Goal: Task Accomplishment & Management: Use online tool/utility

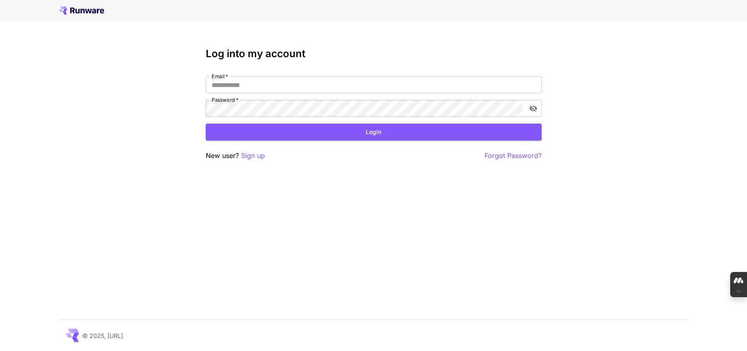
type input "**********"
click at [529, 42] on div "**********" at bounding box center [373, 175] width 747 height 351
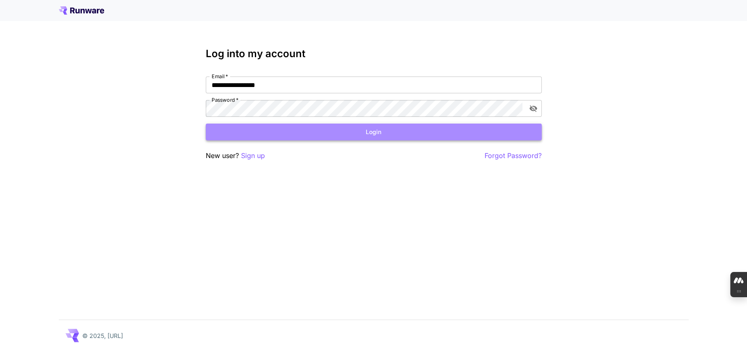
click at [386, 128] on button "Login" at bounding box center [374, 131] width 336 height 17
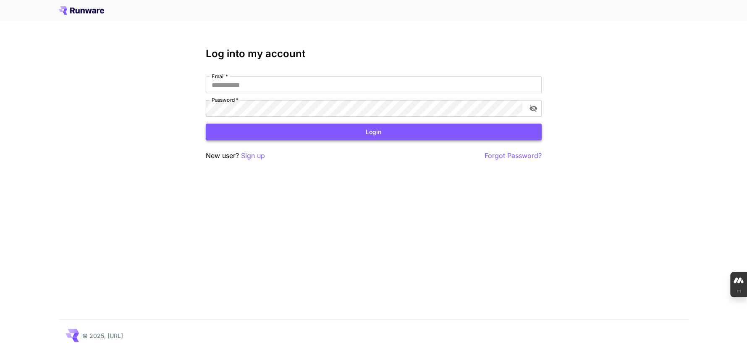
type input "**********"
click at [382, 135] on button "Login" at bounding box center [374, 131] width 336 height 17
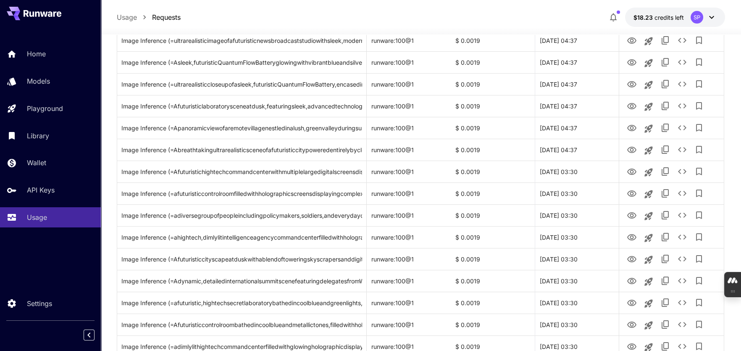
scroll to position [377, 0]
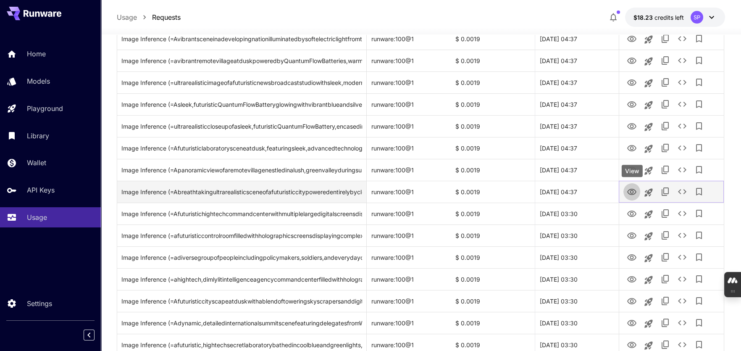
click at [628, 188] on icon "View" at bounding box center [631, 192] width 10 height 10
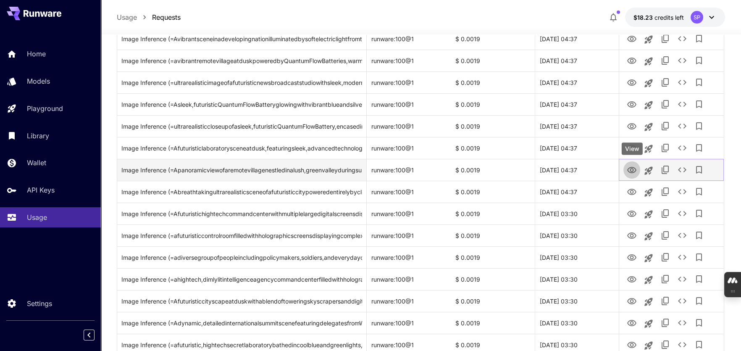
click at [631, 169] on icon "View" at bounding box center [631, 170] width 10 height 10
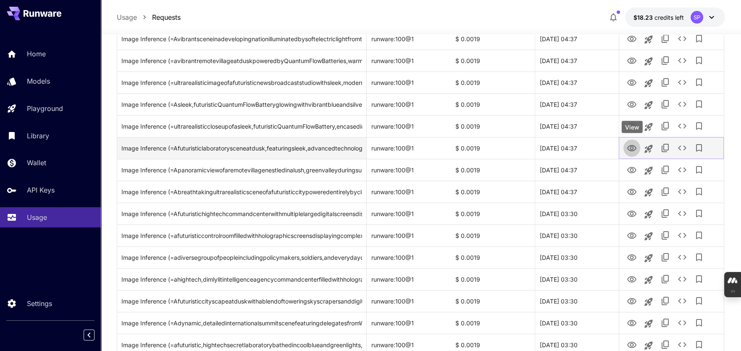
click at [635, 145] on icon "View" at bounding box center [631, 148] width 9 height 6
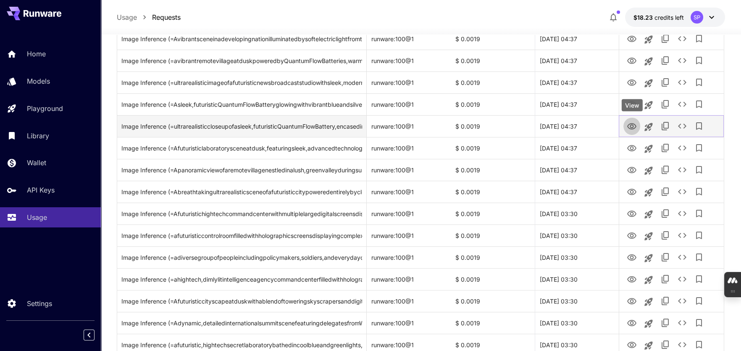
click at [634, 125] on icon "View" at bounding box center [631, 126] width 10 height 10
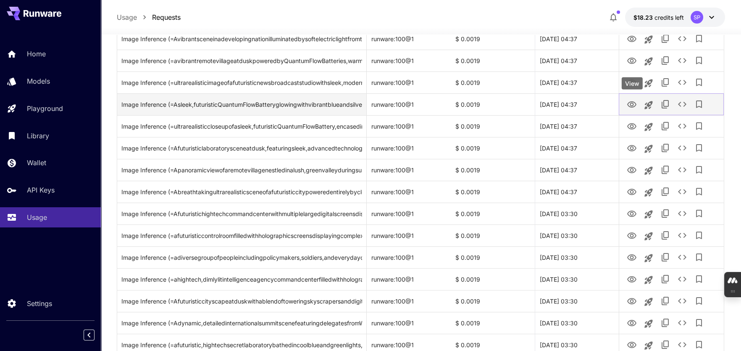
click at [631, 103] on icon "View" at bounding box center [631, 104] width 10 height 10
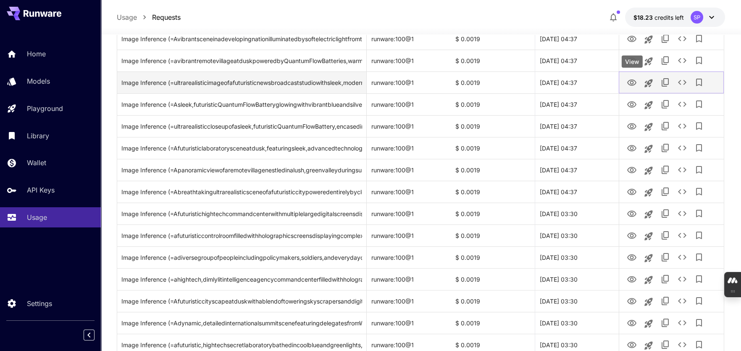
click at [634, 79] on icon "View" at bounding box center [631, 83] width 10 height 10
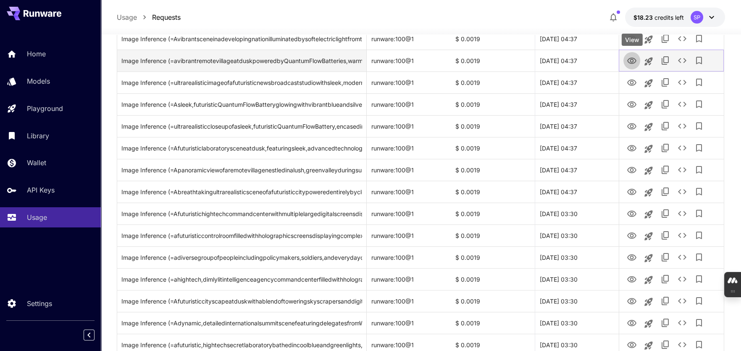
click at [630, 58] on icon "View" at bounding box center [631, 61] width 10 height 10
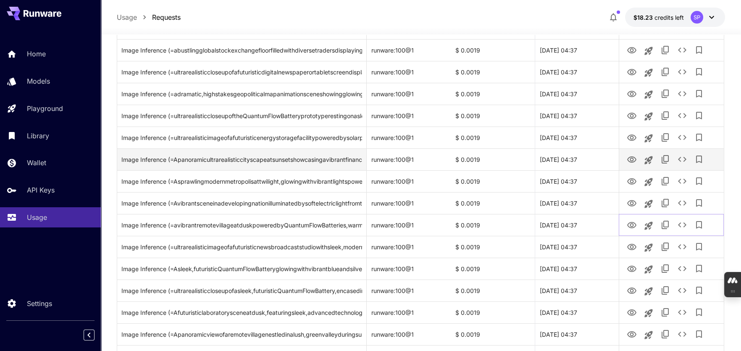
scroll to position [209, 0]
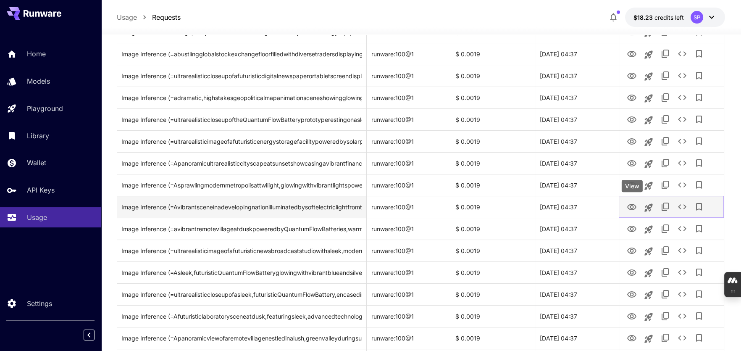
click at [630, 208] on icon "View" at bounding box center [631, 207] width 10 height 10
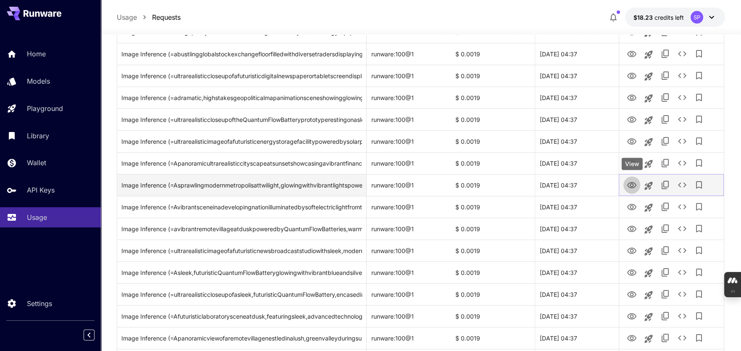
click at [632, 183] on icon "View" at bounding box center [631, 185] width 9 height 6
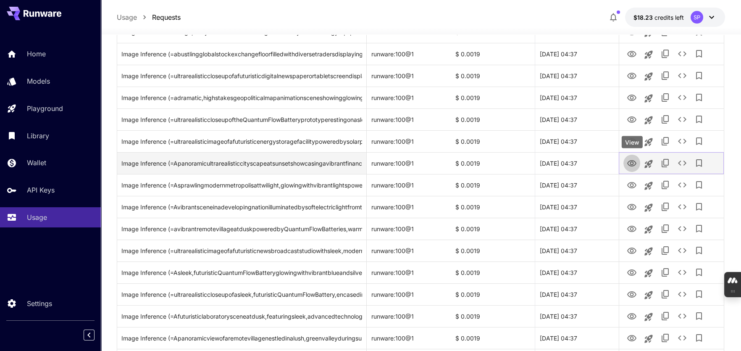
click at [628, 160] on icon "View" at bounding box center [631, 163] width 10 height 10
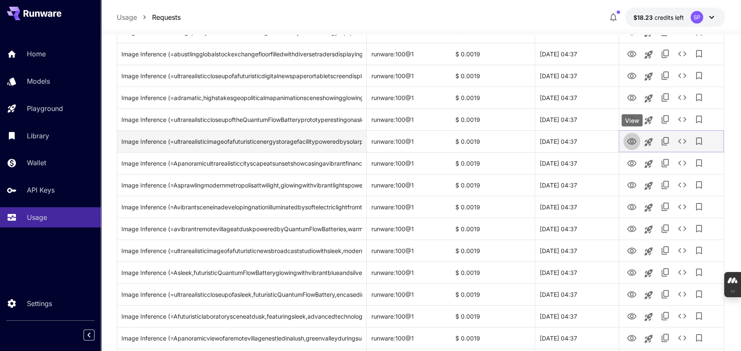
click at [630, 136] on icon "View" at bounding box center [631, 141] width 10 height 10
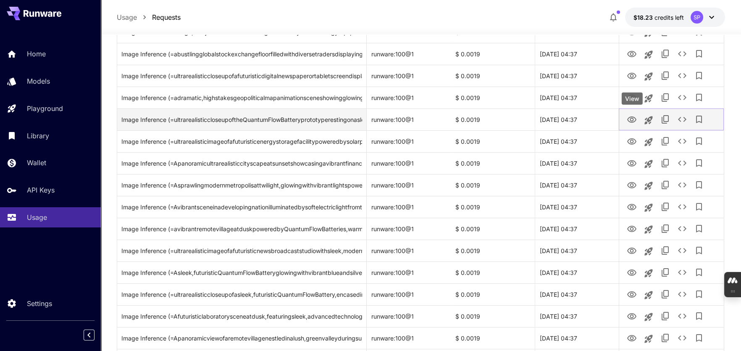
click at [630, 119] on icon "View" at bounding box center [631, 120] width 10 height 10
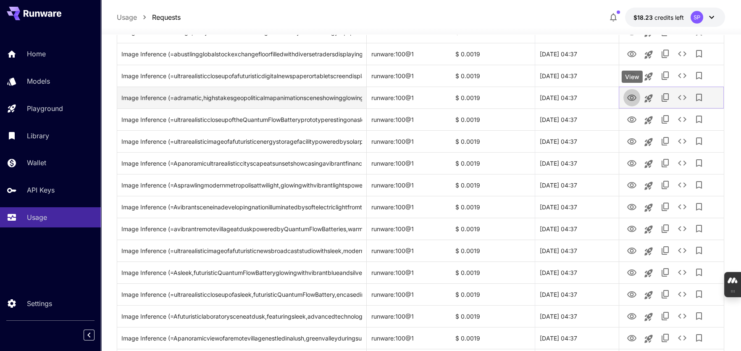
click at [631, 94] on icon "View" at bounding box center [631, 97] width 9 height 6
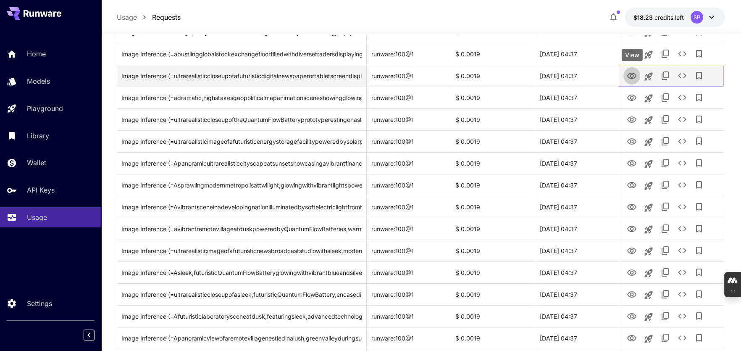
click at [630, 73] on icon "View" at bounding box center [631, 76] width 10 height 10
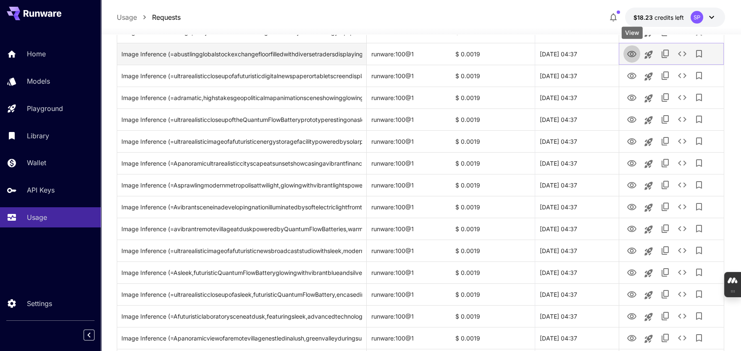
click at [632, 50] on icon "View" at bounding box center [631, 54] width 10 height 10
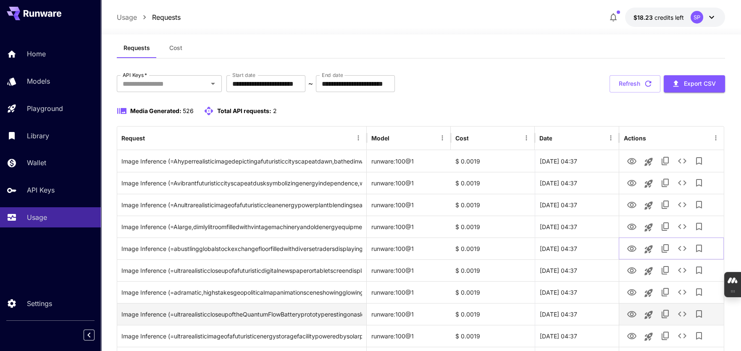
scroll to position [0, 0]
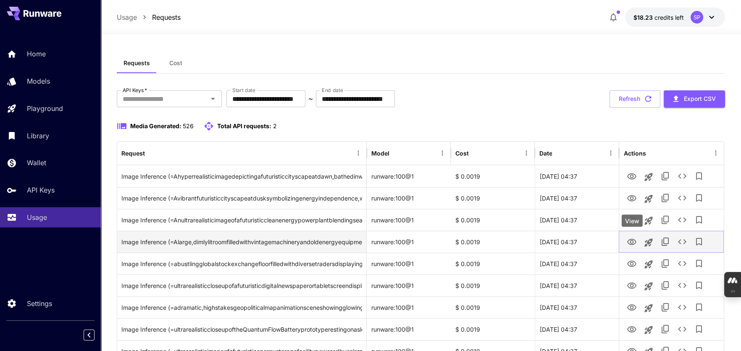
click at [631, 242] on icon "View" at bounding box center [631, 242] width 10 height 10
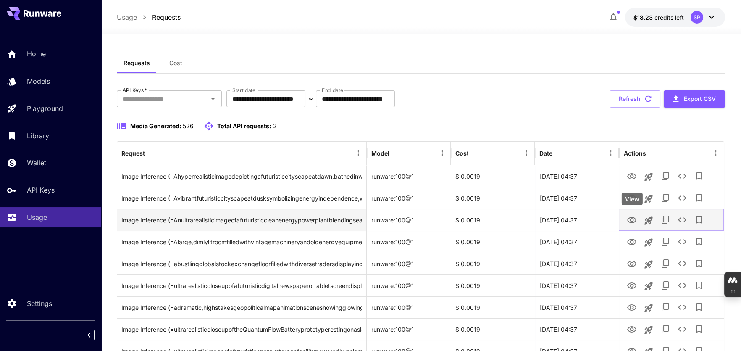
click at [632, 218] on icon "View" at bounding box center [631, 220] width 9 height 6
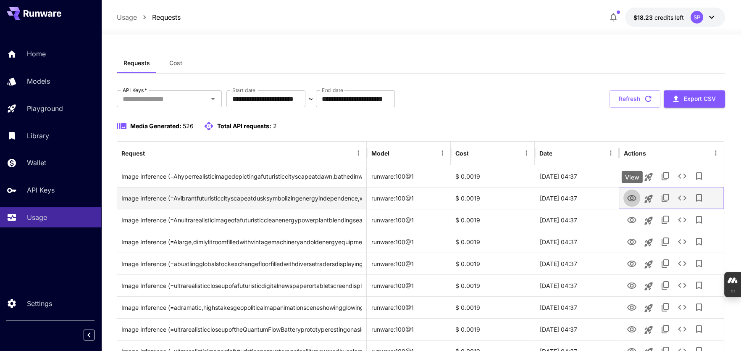
click at [632, 196] on icon "View" at bounding box center [631, 198] width 9 height 6
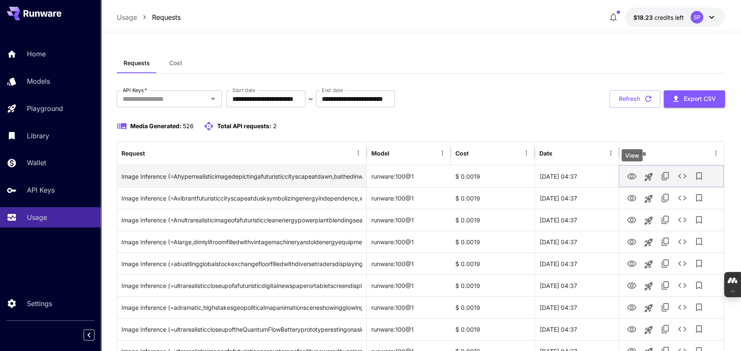
click at [635, 175] on icon "View" at bounding box center [631, 176] width 10 height 10
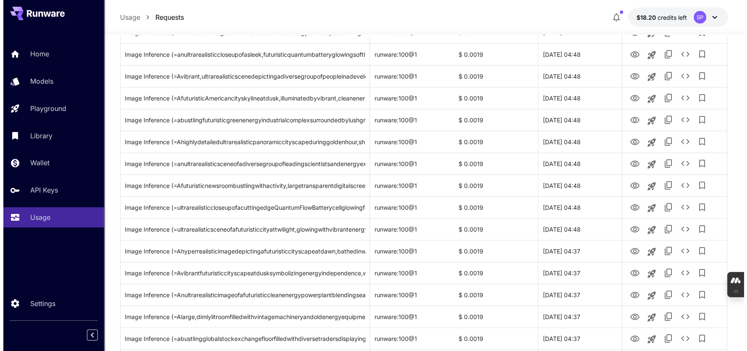
scroll to position [588, 0]
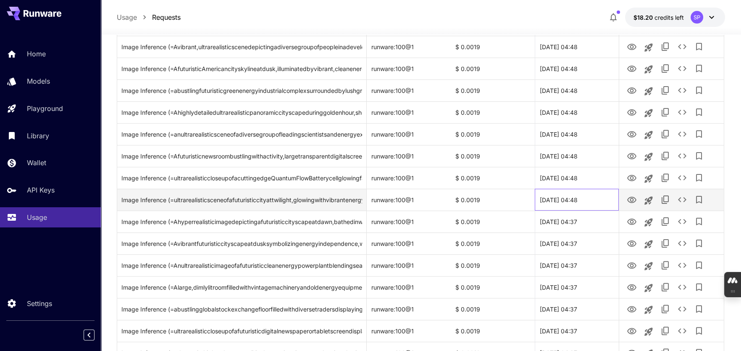
click at [572, 203] on div "[DATE] 04:48" at bounding box center [576, 200] width 84 height 22
click at [626, 200] on button "View" at bounding box center [631, 199] width 17 height 17
click at [630, 199] on icon "View" at bounding box center [631, 200] width 10 height 10
click at [697, 197] on icon "Add to library" at bounding box center [699, 199] width 10 height 10
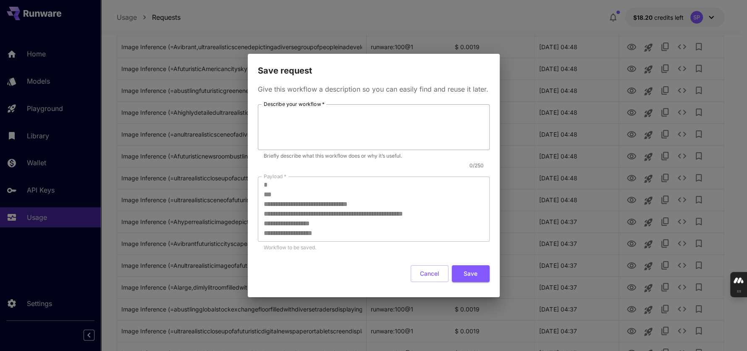
click at [262, 111] on div "* Describe your workflow   *" at bounding box center [374, 127] width 232 height 46
type textarea "**********"
click at [474, 276] on button "Save" at bounding box center [471, 273] width 38 height 17
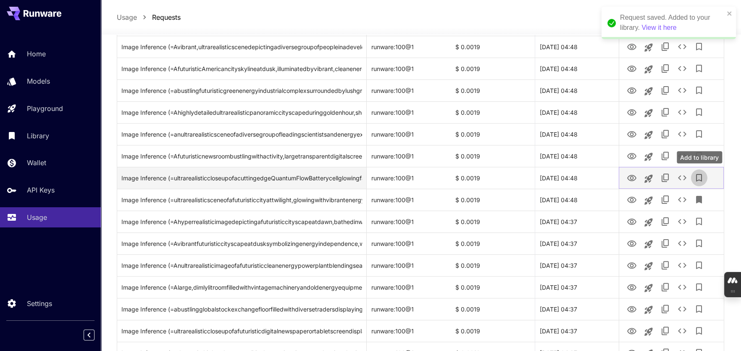
click at [696, 176] on icon "Add to library" at bounding box center [699, 178] width 6 height 8
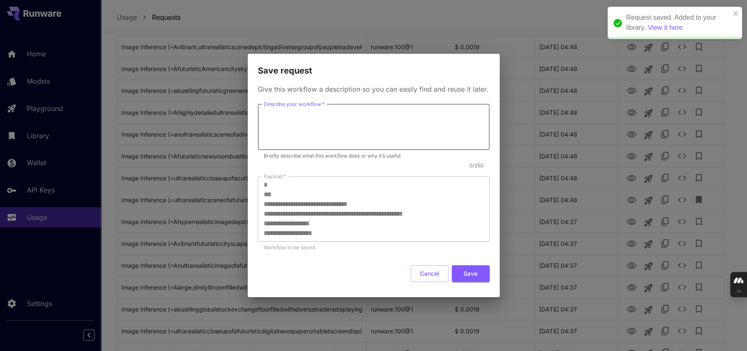
click at [308, 115] on textarea "Describe your workflow   *" at bounding box center [374, 126] width 220 height 39
click at [413, 50] on div "**********" at bounding box center [373, 175] width 747 height 351
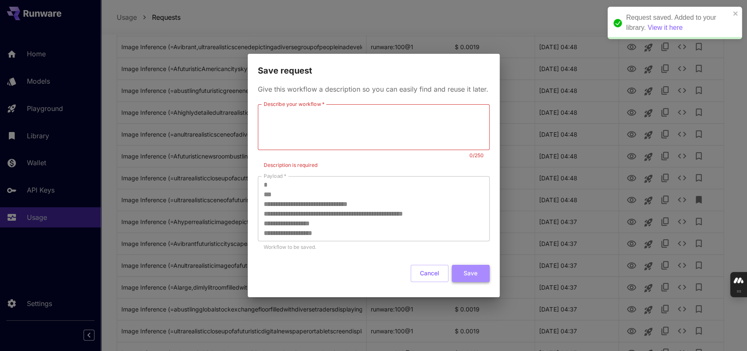
click at [477, 273] on button "Save" at bounding box center [471, 272] width 38 height 17
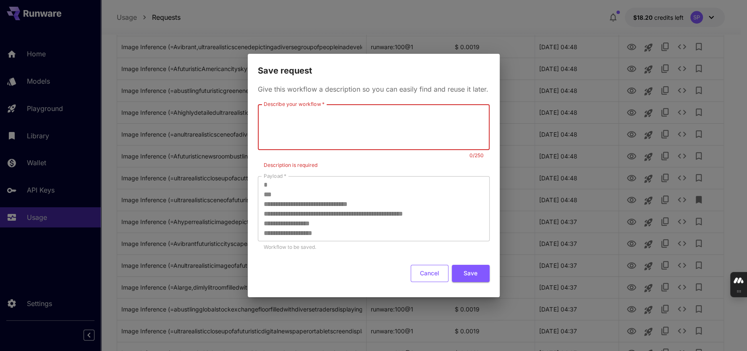
click at [434, 270] on button "Cancel" at bounding box center [430, 272] width 38 height 17
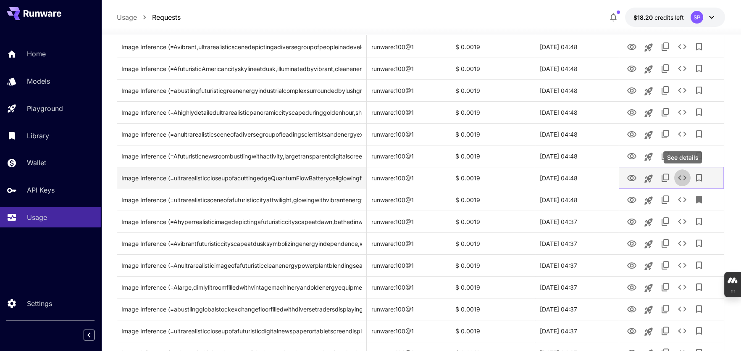
click at [682, 177] on icon "See details" at bounding box center [682, 178] width 10 height 10
